Goal: Complete application form

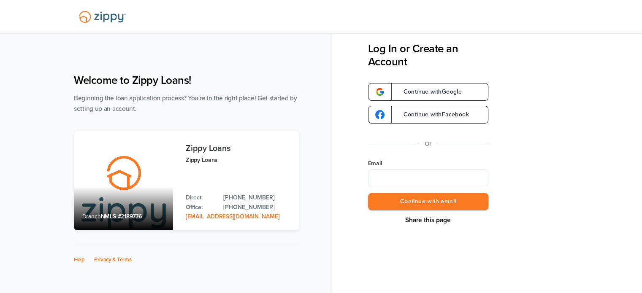
click at [402, 180] on input "Email" at bounding box center [428, 178] width 120 height 17
type input "**********"
click at [414, 198] on button "Continue with email" at bounding box center [428, 201] width 120 height 17
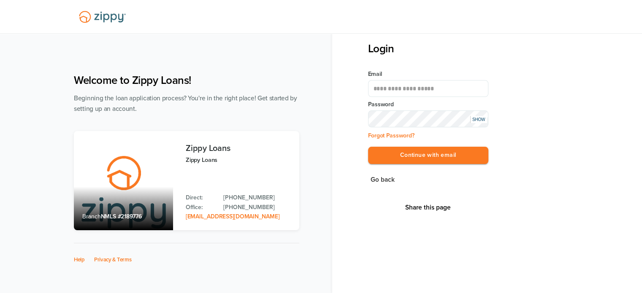
click at [368, 147] on button "Continue with email" at bounding box center [428, 155] width 120 height 17
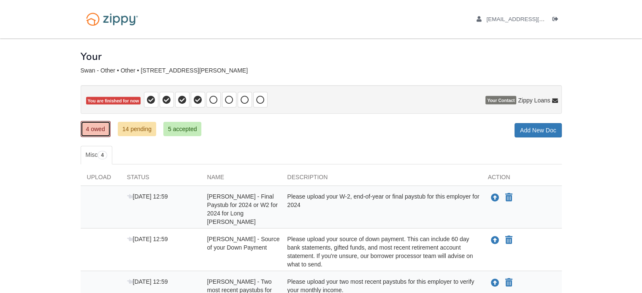
click at [92, 130] on link "4 owed" at bounding box center [96, 129] width 30 height 16
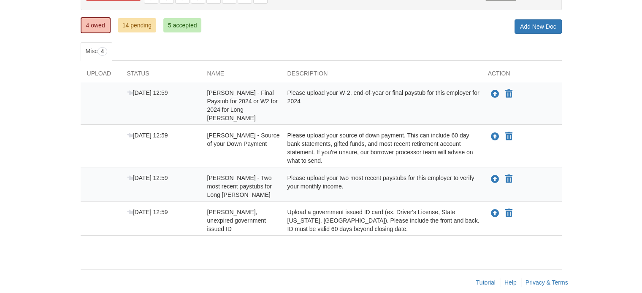
scroll to position [104, 0]
